Goal: Connect with others: Participate in discussion

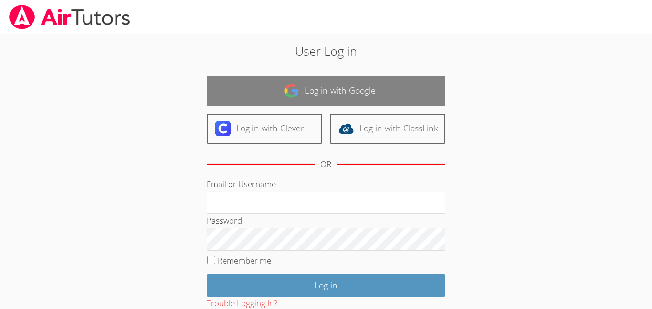
click at [313, 81] on link "Log in with Google" at bounding box center [326, 91] width 239 height 30
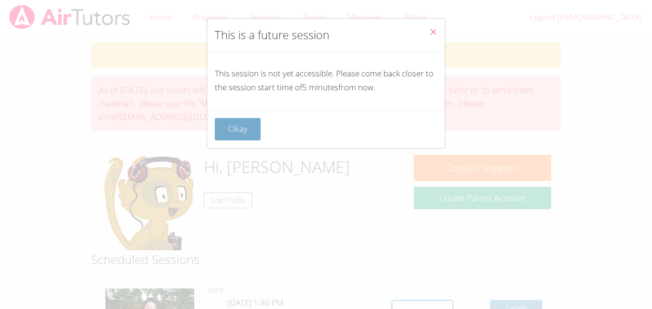
click at [254, 134] on button "Okay" at bounding box center [238, 129] width 46 height 22
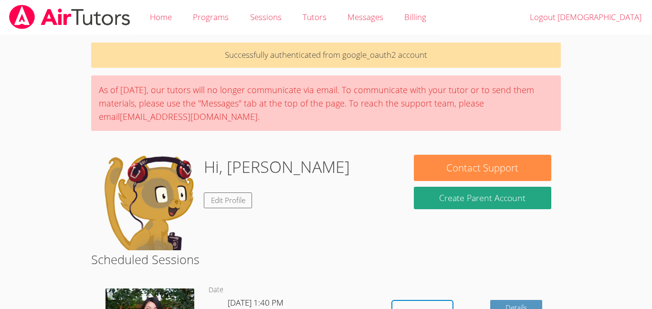
scroll to position [44, 0]
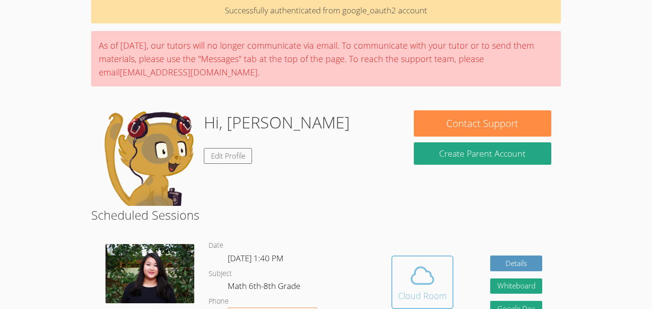
click at [402, 300] on div "Cloud Room" at bounding box center [422, 295] width 49 height 13
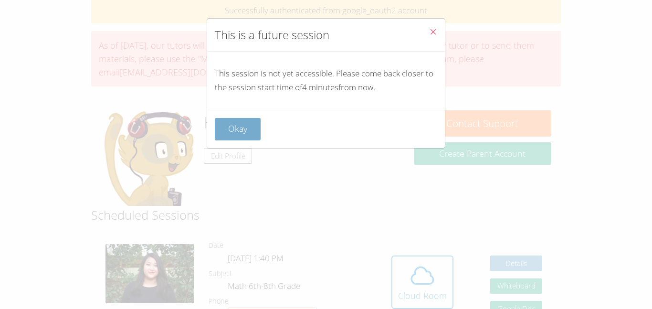
click at [252, 126] on button "Okay" at bounding box center [238, 129] width 46 height 22
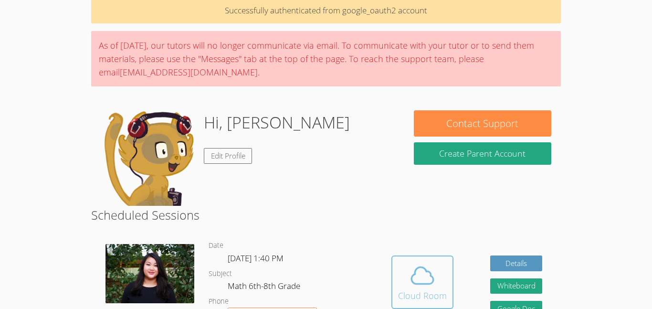
click at [414, 283] on icon at bounding box center [423, 275] width 22 height 17
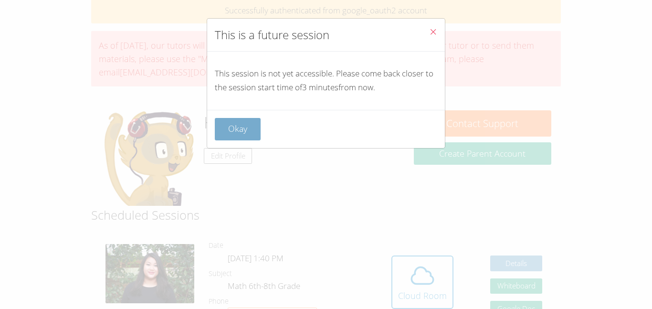
click at [235, 127] on button "Okay" at bounding box center [238, 129] width 46 height 22
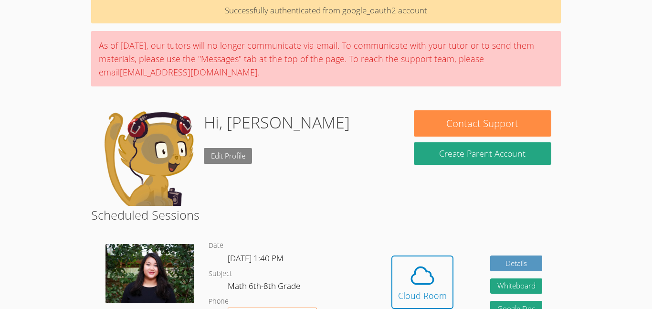
click at [228, 151] on link "Edit Profile" at bounding box center [228, 156] width 49 height 16
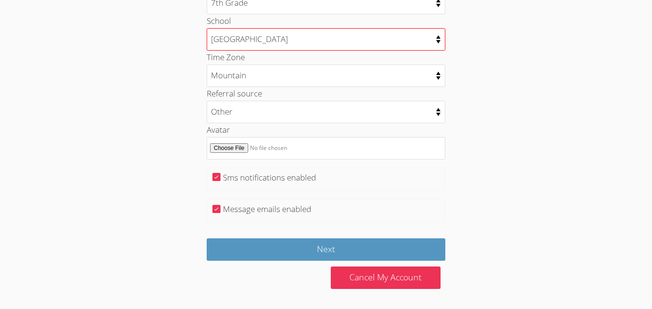
scroll to position [497, 0]
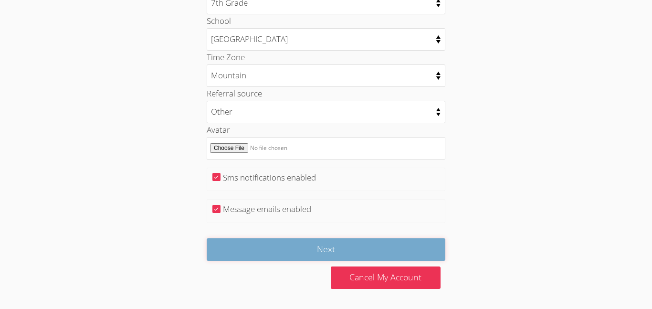
click at [298, 244] on input "Next" at bounding box center [326, 249] width 239 height 22
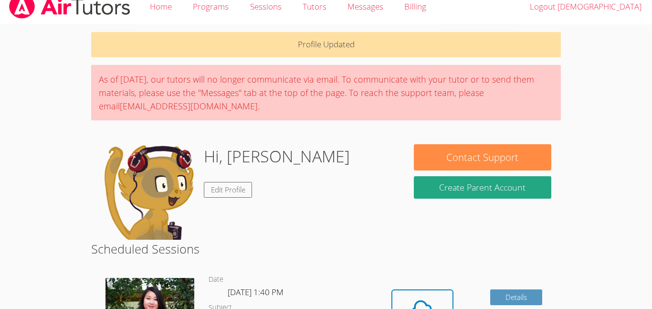
scroll to position [13, 0]
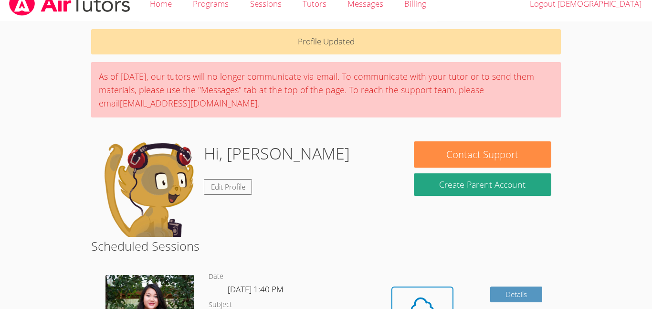
click at [126, 205] on img at bounding box center [149, 189] width 96 height 96
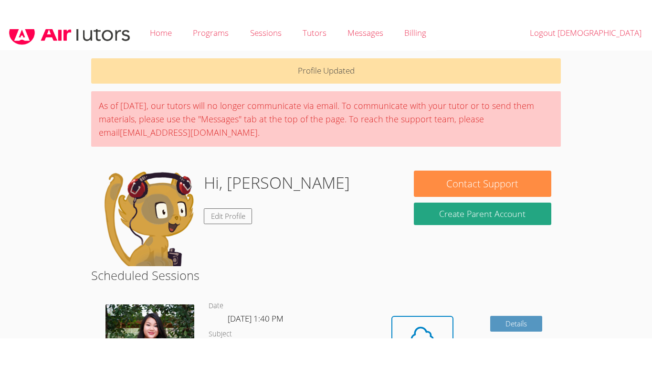
scroll to position [0, 0]
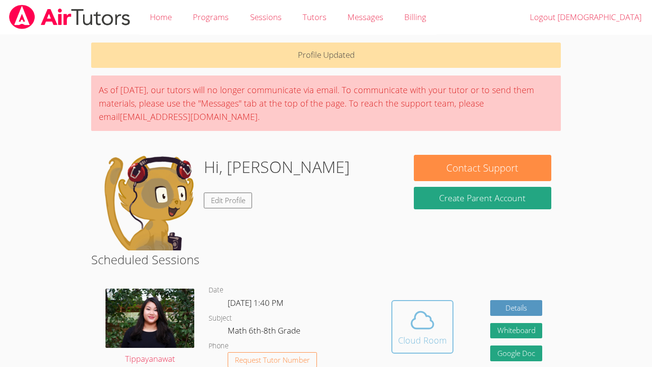
click at [426, 309] on div "Cloud Room" at bounding box center [422, 339] width 49 height 13
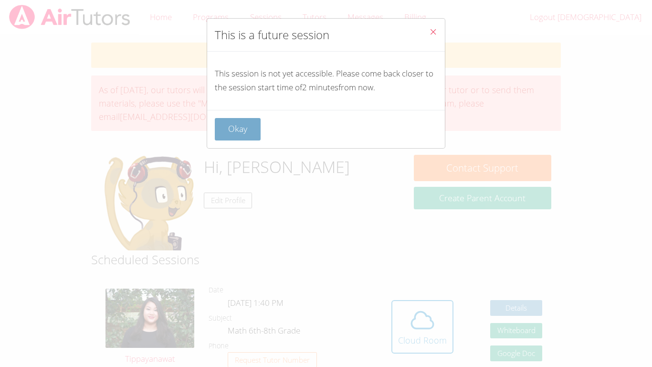
click at [238, 132] on button "Okay" at bounding box center [238, 129] width 46 height 22
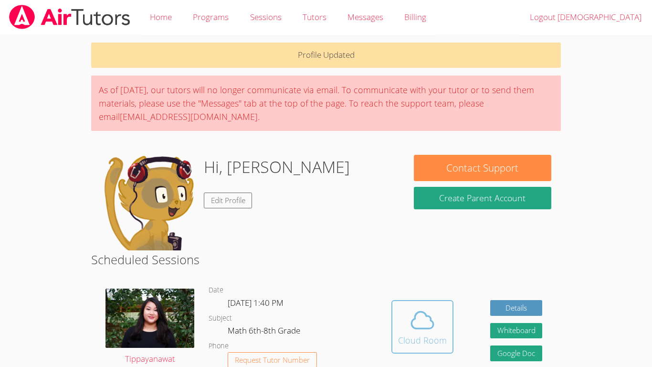
click at [430, 309] on icon at bounding box center [422, 320] width 27 height 27
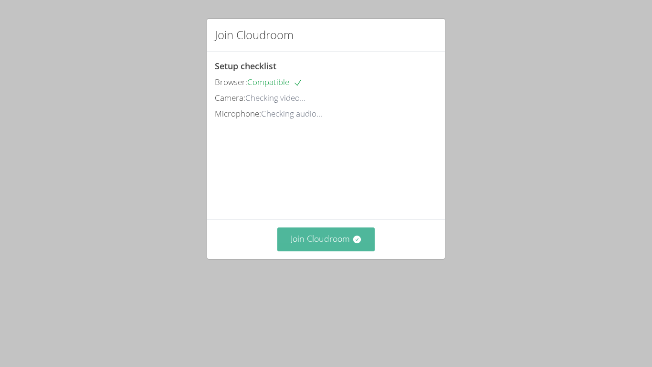
click at [302, 251] on button "Join Cloudroom" at bounding box center [327, 238] width 98 height 23
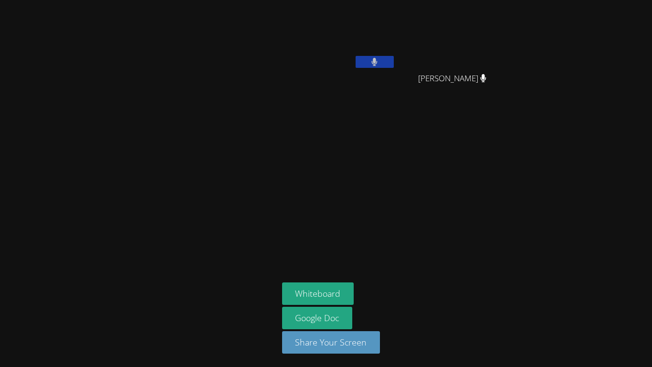
click at [369, 59] on button at bounding box center [375, 62] width 38 height 12
click at [374, 59] on icon at bounding box center [375, 62] width 10 height 8
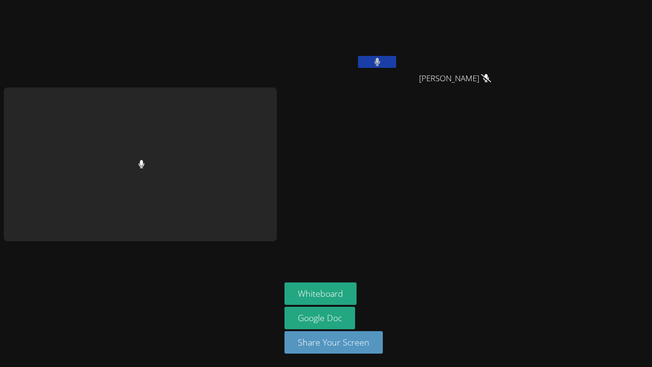
click at [374, 59] on icon at bounding box center [377, 62] width 6 height 8
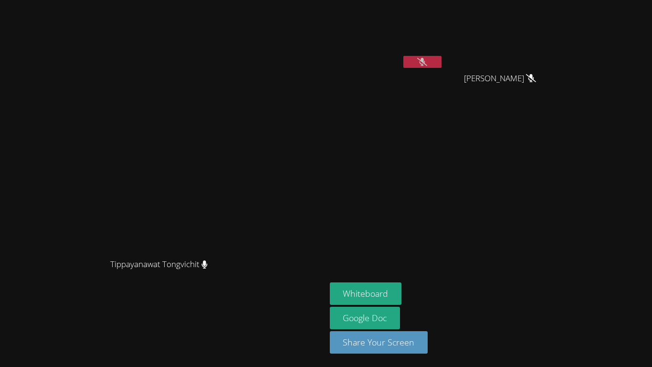
click at [374, 63] on video at bounding box center [387, 36] width 114 height 64
click at [425, 64] on icon at bounding box center [422, 62] width 10 height 8
click at [442, 62] on button at bounding box center [423, 62] width 38 height 12
click at [442, 64] on button at bounding box center [423, 62] width 38 height 12
click at [442, 57] on button at bounding box center [423, 62] width 38 height 12
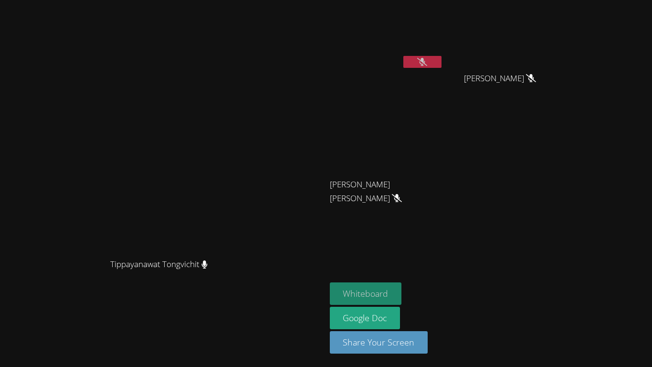
click at [402, 297] on button "Whiteboard" at bounding box center [366, 293] width 72 height 22
click at [442, 68] on div at bounding box center [423, 63] width 38 height 14
click at [442, 65] on button at bounding box center [423, 62] width 38 height 12
